Goal: Understand process/instructions

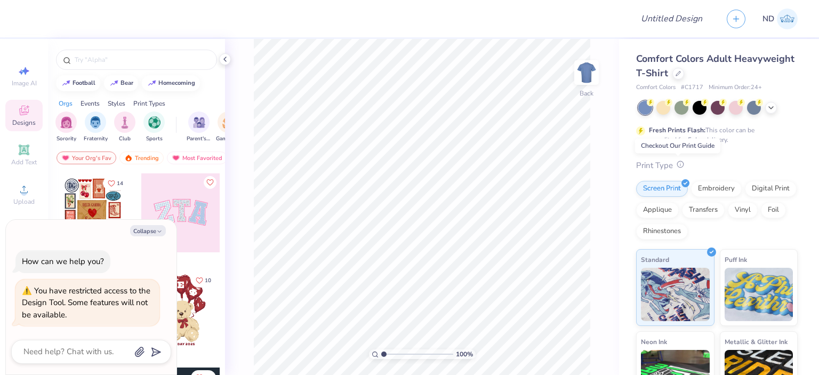
click at [678, 165] on icon at bounding box center [680, 163] width 7 height 7
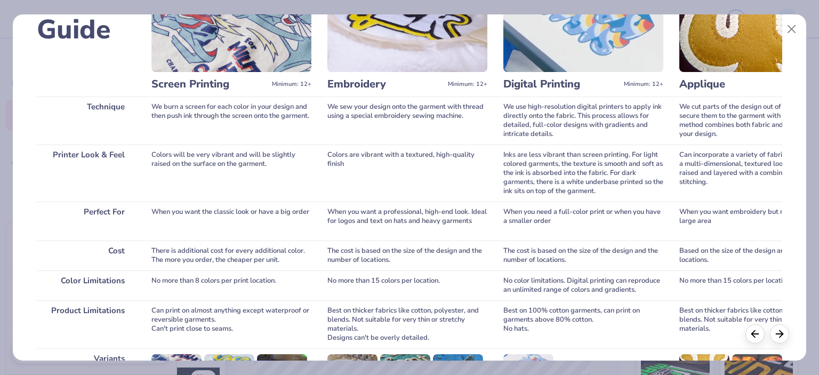
scroll to position [160, 0]
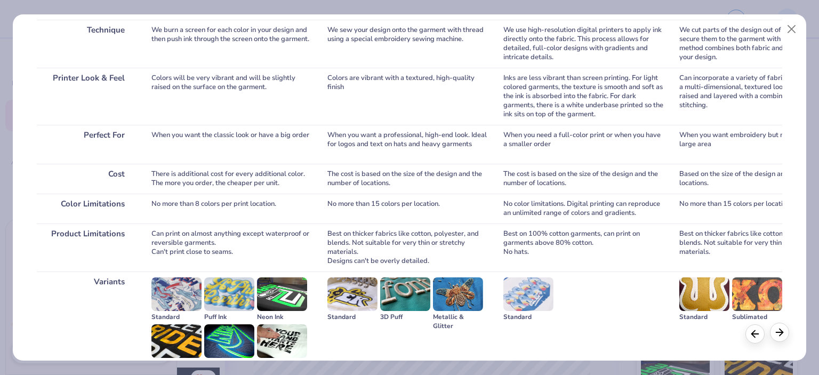
click at [778, 334] on icon at bounding box center [780, 332] width 12 height 12
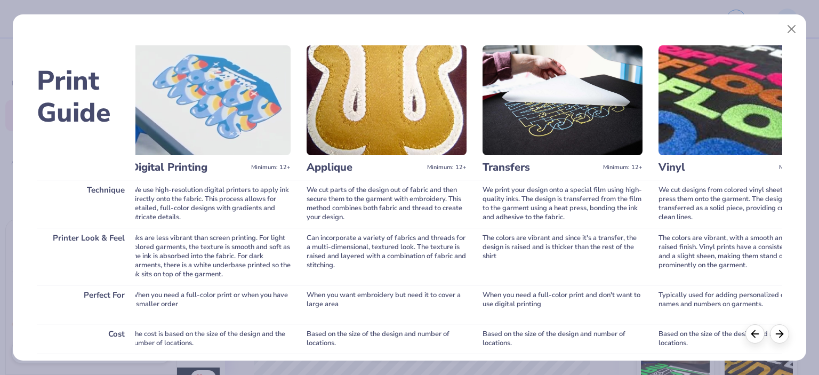
scroll to position [53, 0]
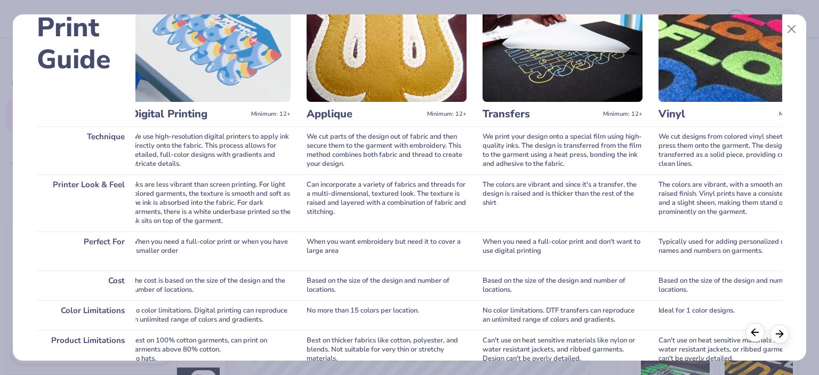
click at [755, 333] on icon at bounding box center [755, 332] width 12 height 12
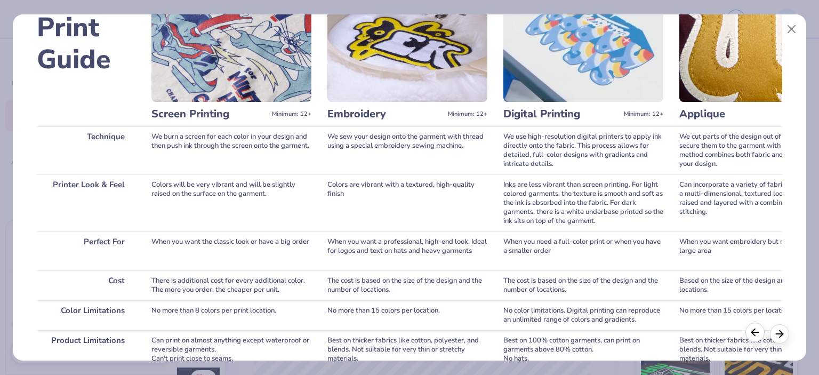
scroll to position [0, 0]
click at [779, 330] on icon at bounding box center [780, 332] width 12 height 12
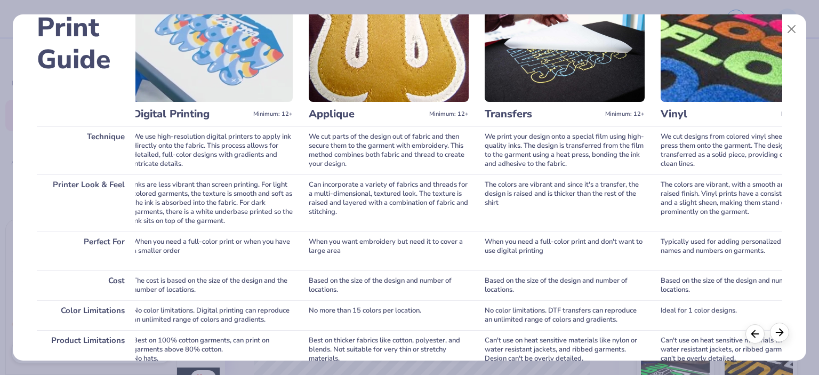
scroll to position [0, 373]
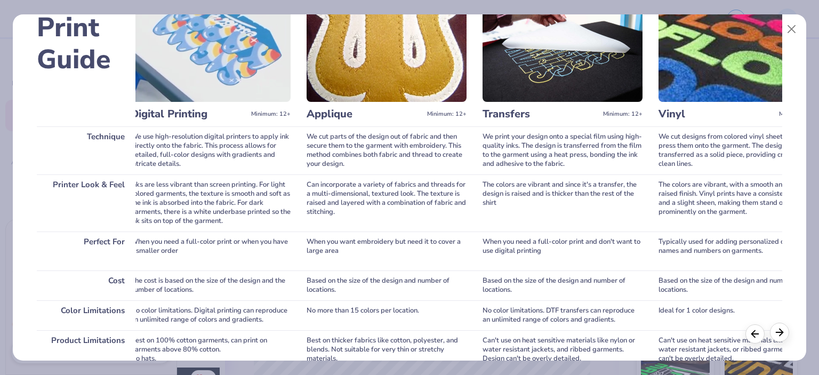
click at [779, 330] on icon at bounding box center [780, 332] width 12 height 12
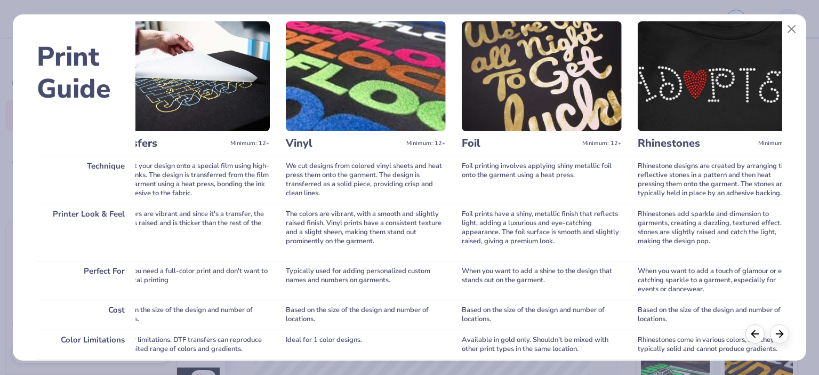
scroll to position [0, 0]
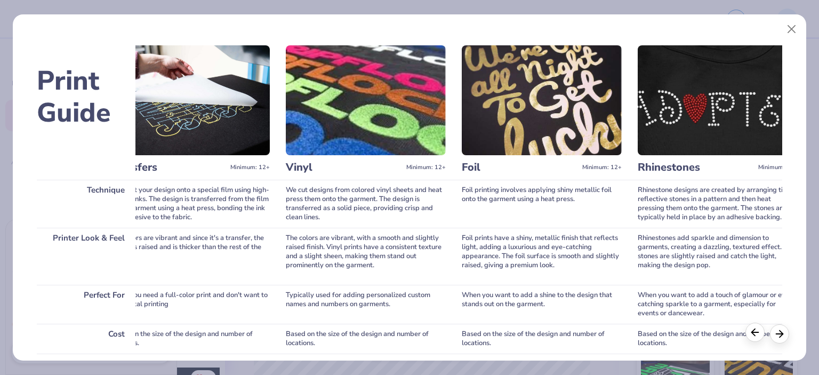
click at [756, 331] on icon at bounding box center [755, 332] width 12 height 12
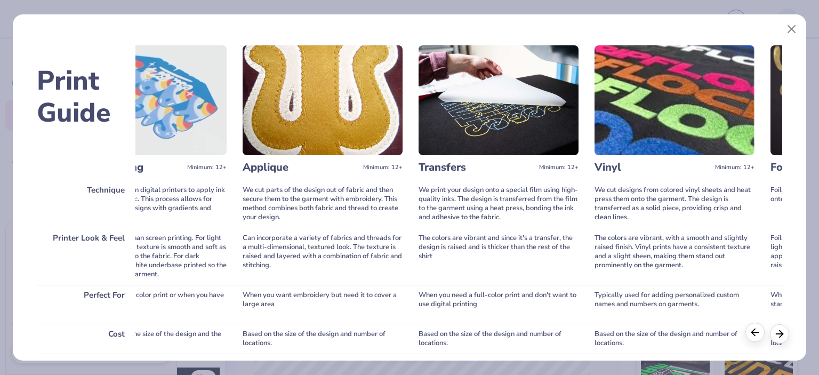
click at [756, 331] on icon at bounding box center [755, 332] width 12 height 12
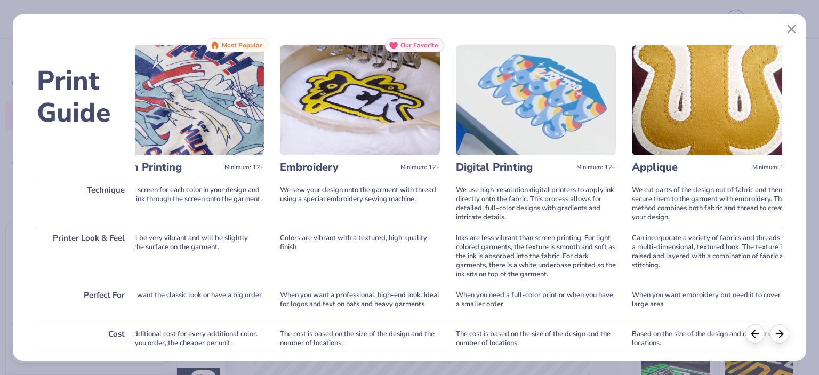
scroll to position [0, 46]
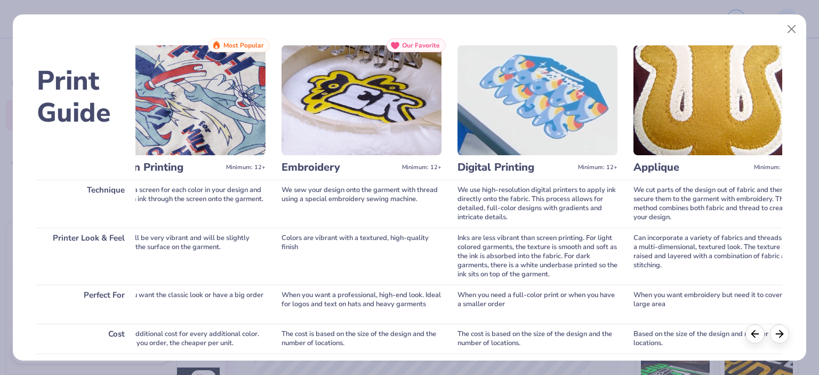
type textarea "x"
